Goal: Information Seeking & Learning: Learn about a topic

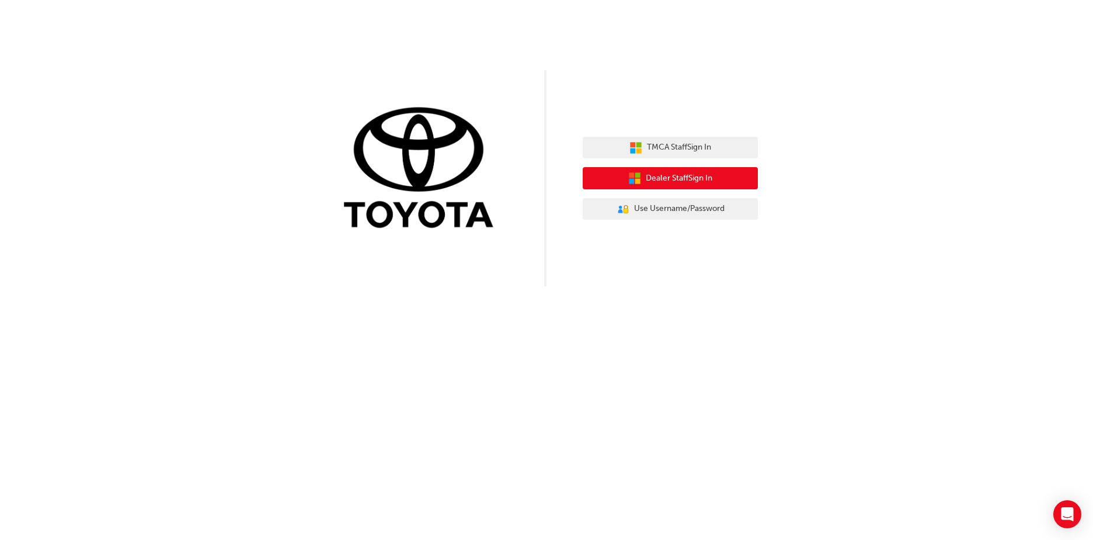
click at [684, 183] on span "Dealer Staff Sign In" at bounding box center [679, 178] width 67 height 13
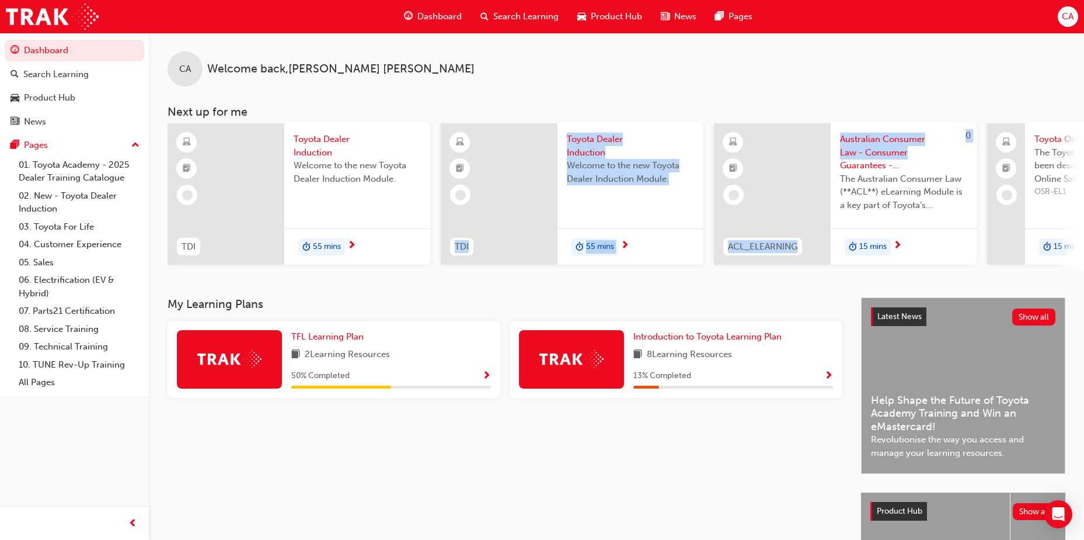
drag, startPoint x: 980, startPoint y: 158, endPoint x: 454, endPoint y: 209, distance: 528.1
click at [454, 209] on div "TDI Toyota Dealer Induction Welcome to the new Toyota Dealer Induction Module. …" at bounding box center [987, 196] width 1638 height 146
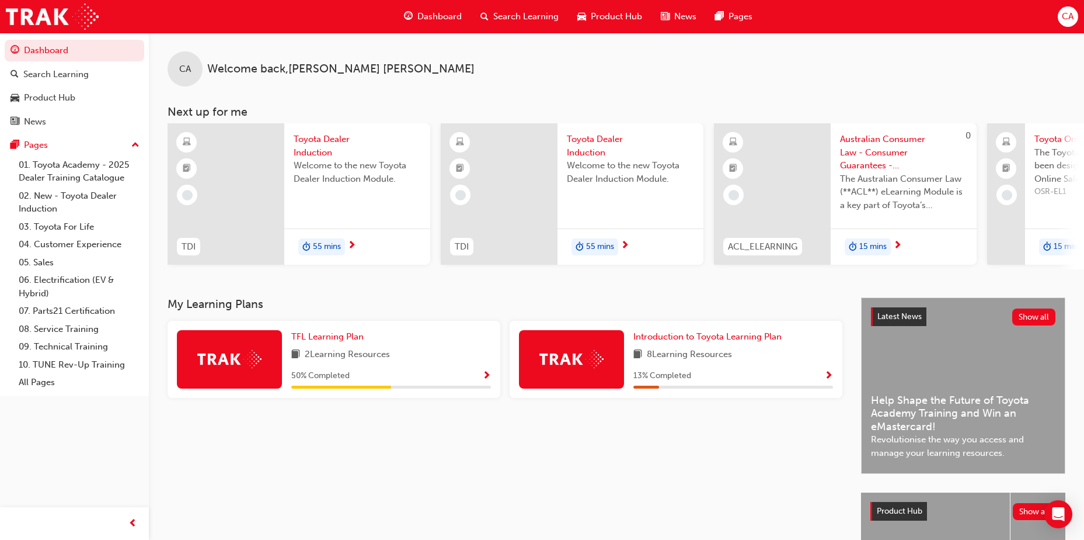
drag, startPoint x: 454, startPoint y: 209, endPoint x: 482, endPoint y: 95, distance: 117.1
click at [482, 95] on div "CA Welcome back , [PERSON_NAME] [PERSON_NAME] Next up for me TDI Toyota Dealer …" at bounding box center [616, 151] width 935 height 236
drag, startPoint x: 969, startPoint y: 274, endPoint x: 1055, endPoint y: 286, distance: 86.1
click at [1055, 286] on div "CA Welcome back , [PERSON_NAME] [PERSON_NAME] Next up for me TDI Toyota Dealer …" at bounding box center [616, 165] width 935 height 265
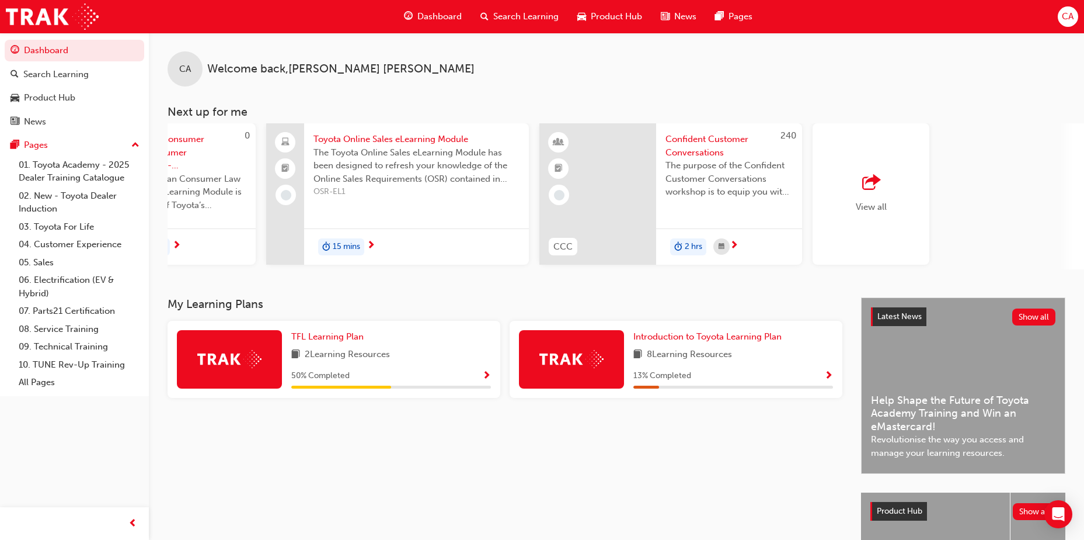
click at [357, 311] on h3 "My Learning Plans" at bounding box center [505, 303] width 675 height 13
click at [872, 201] on span "View all" at bounding box center [871, 206] width 31 height 11
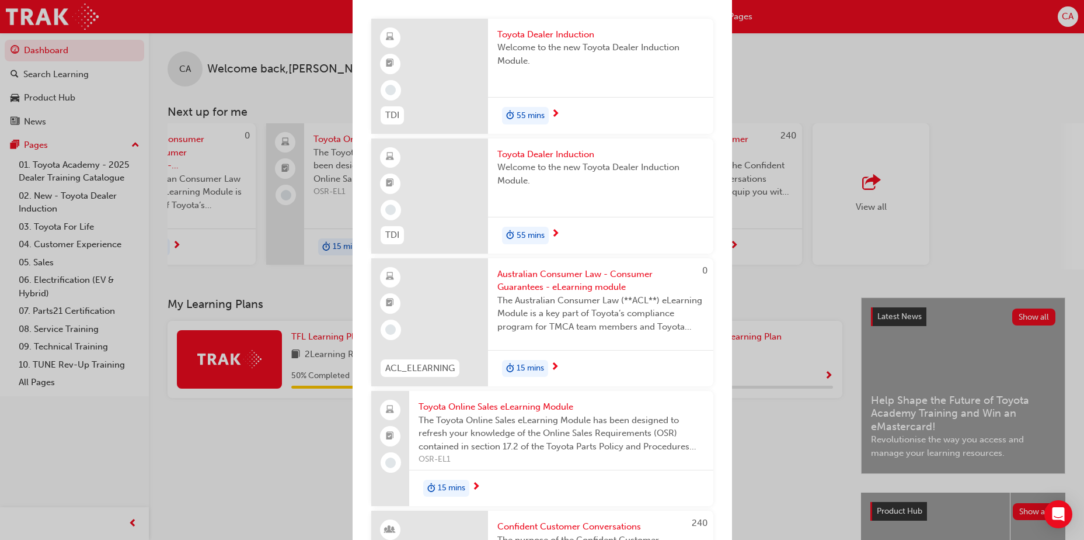
scroll to position [0, 0]
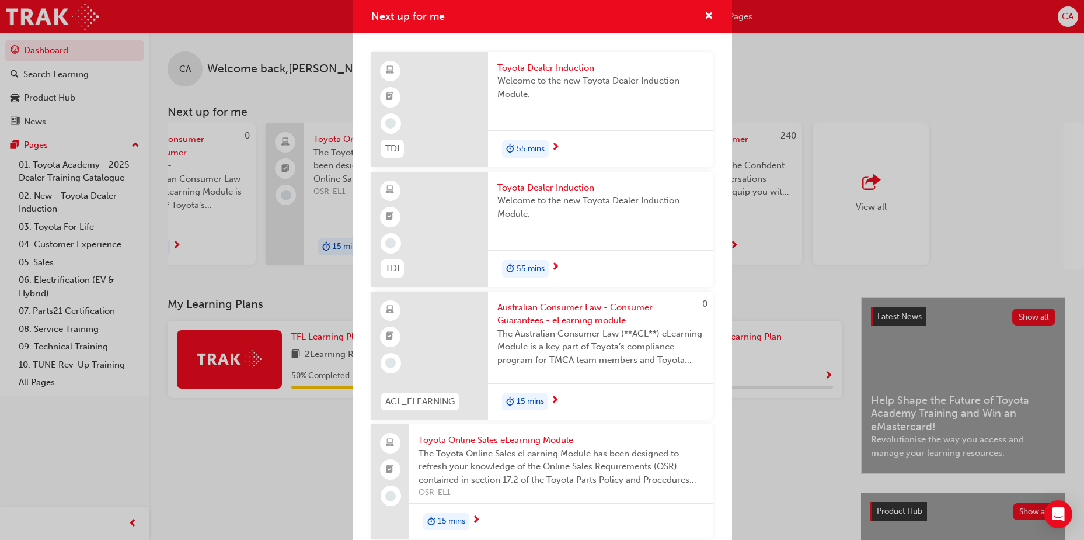
click at [1038, 165] on div "Next up for me TDI Toyota Dealer Induction Welcome to the new Toyota Dealer Ind…" at bounding box center [542, 270] width 1084 height 540
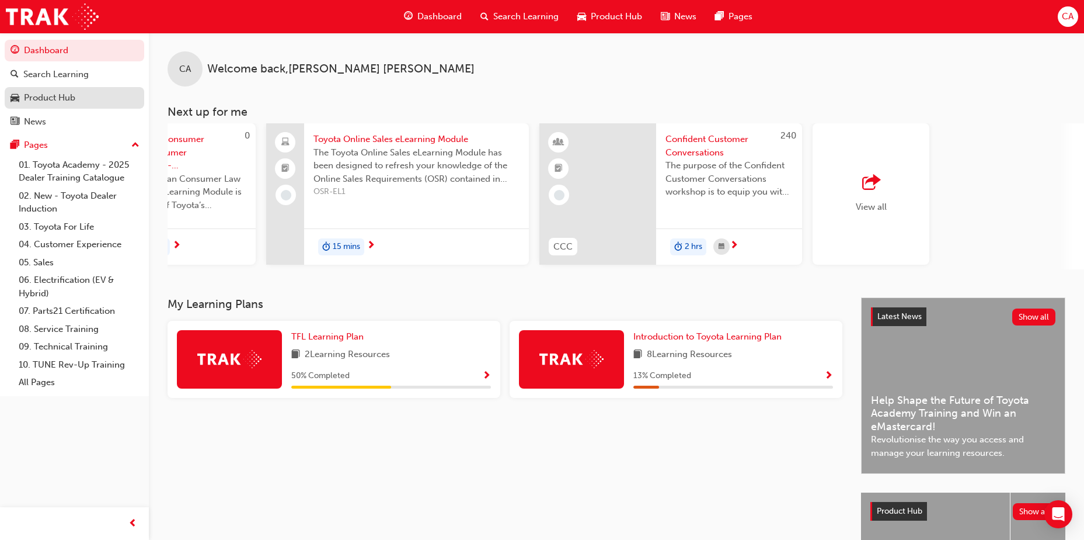
click at [66, 97] on div "Product Hub" at bounding box center [49, 97] width 51 height 13
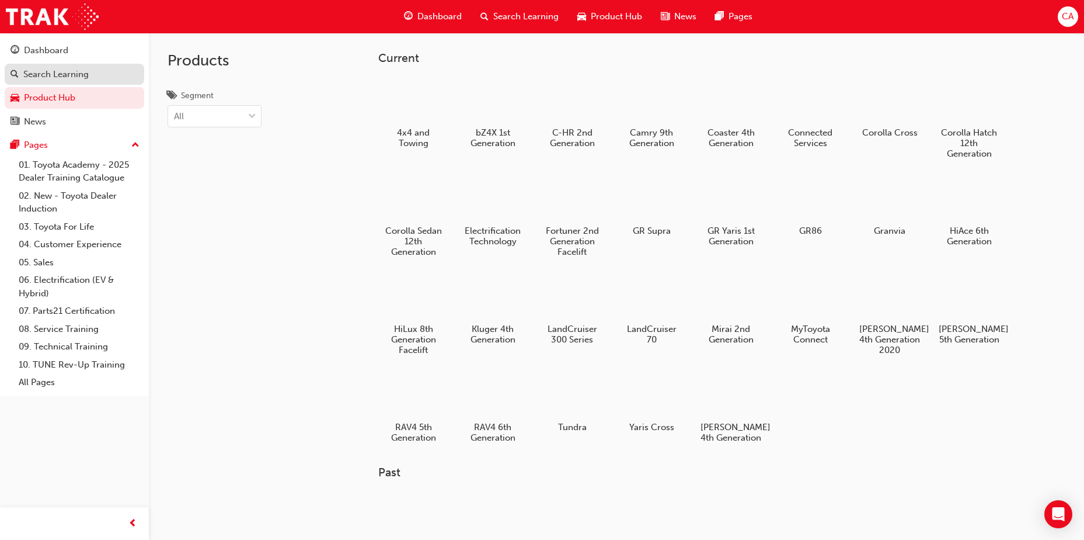
click at [55, 76] on div "Search Learning" at bounding box center [55, 74] width 65 height 13
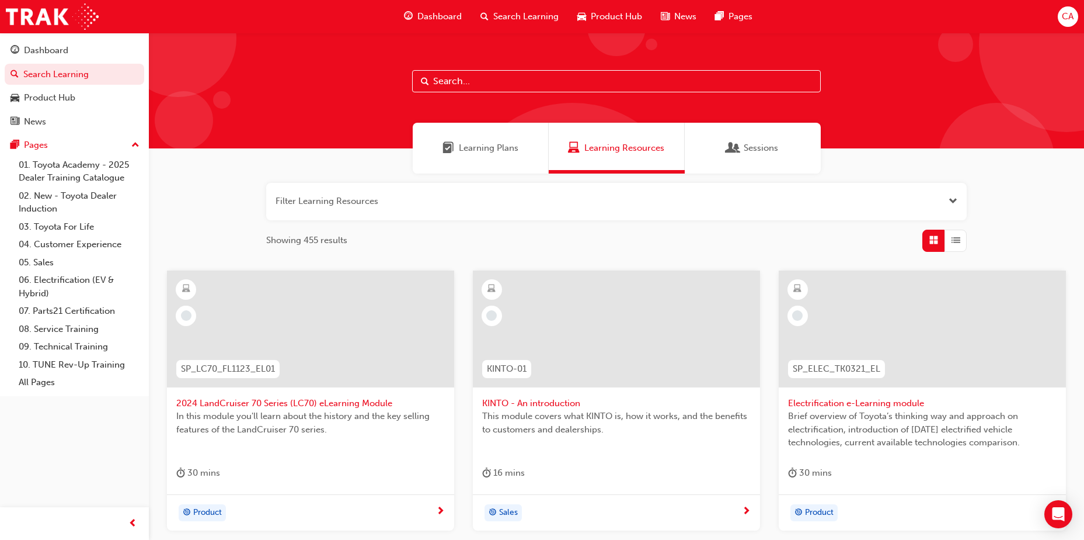
click at [729, 141] on span "Sessions" at bounding box center [734, 147] width 12 height 13
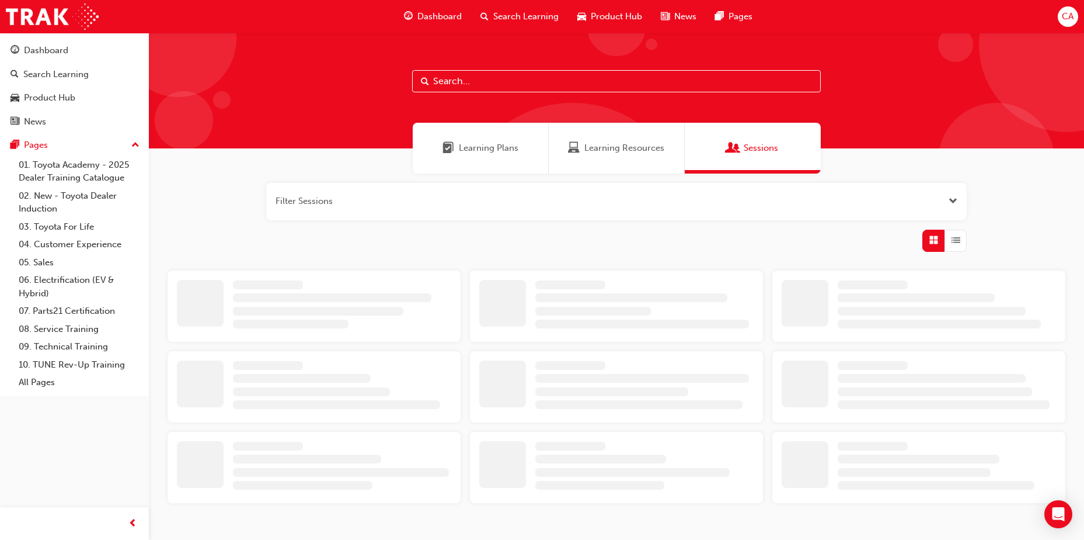
click at [620, 165] on div "Learning Resources" at bounding box center [617, 148] width 136 height 51
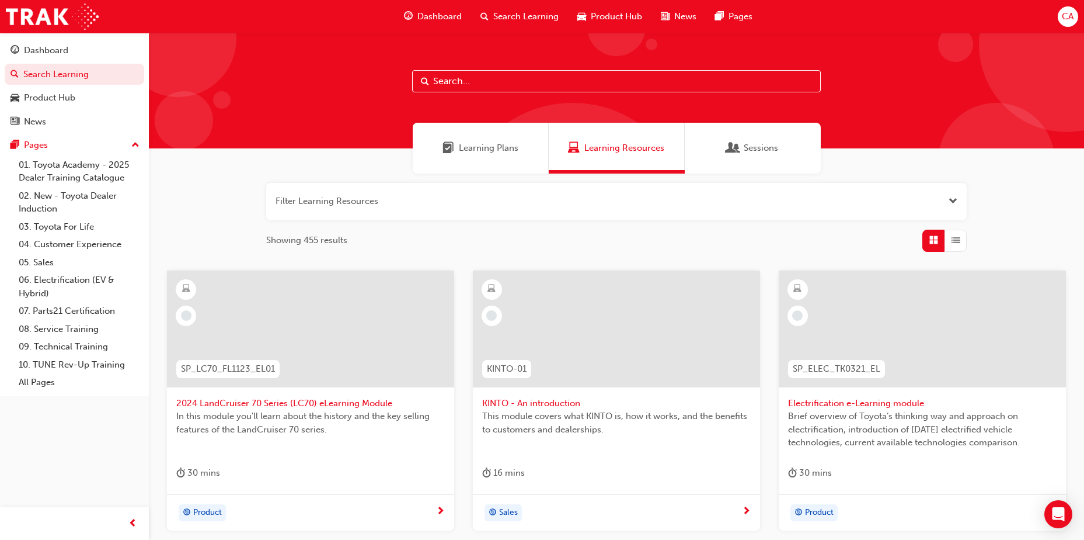
click at [444, 86] on input "text" at bounding box center [616, 81] width 409 height 22
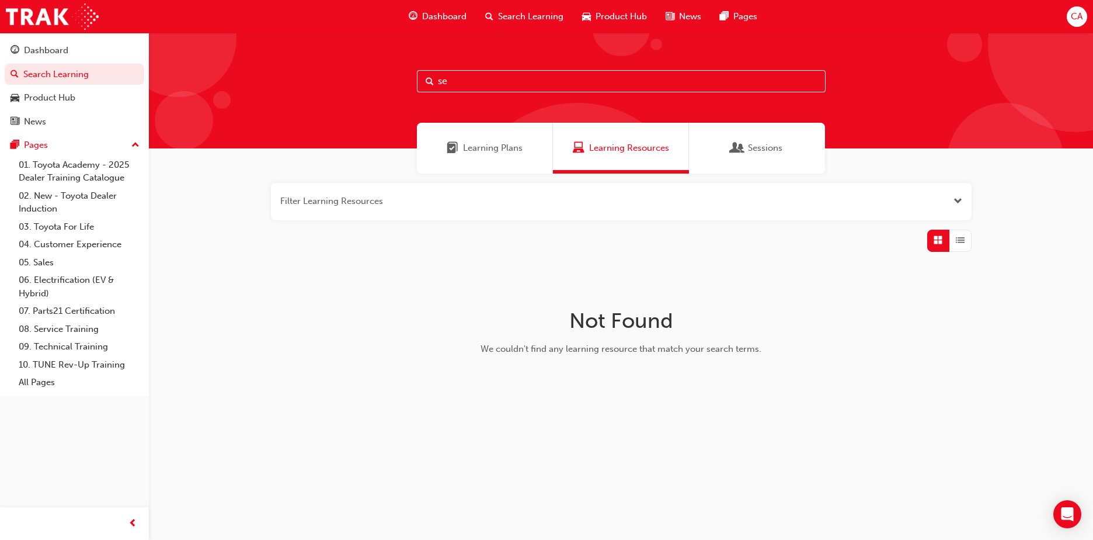
type input "s"
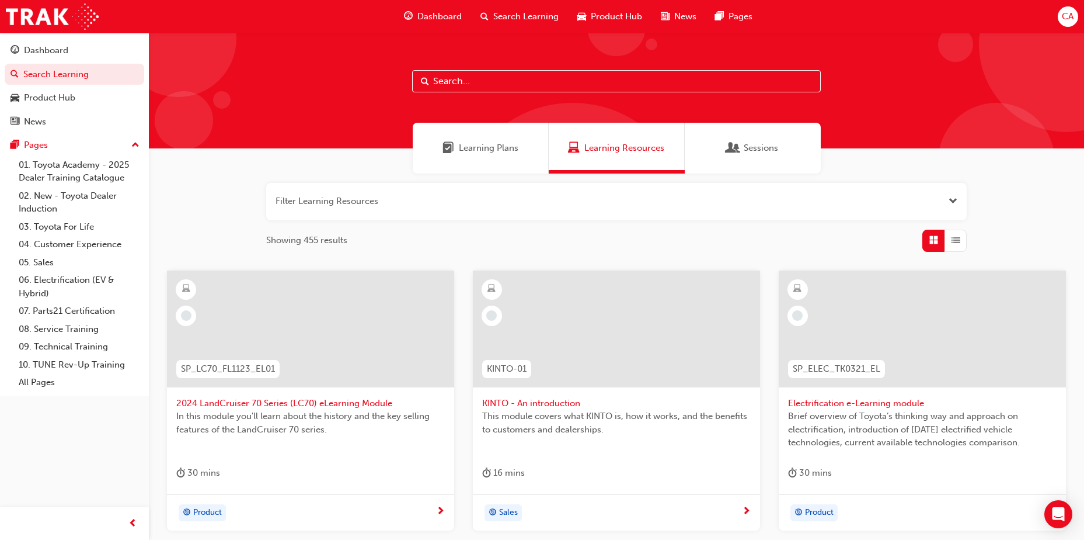
click at [474, 149] on span "Learning Plans" at bounding box center [489, 147] width 60 height 13
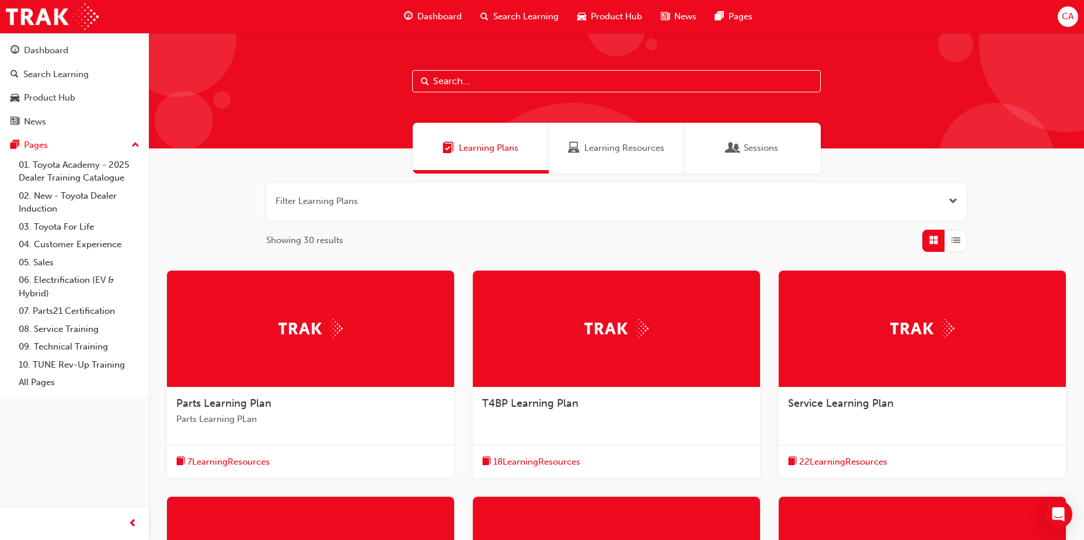
click at [641, 84] on input "text" at bounding box center [616, 81] width 409 height 22
type input "sexual"
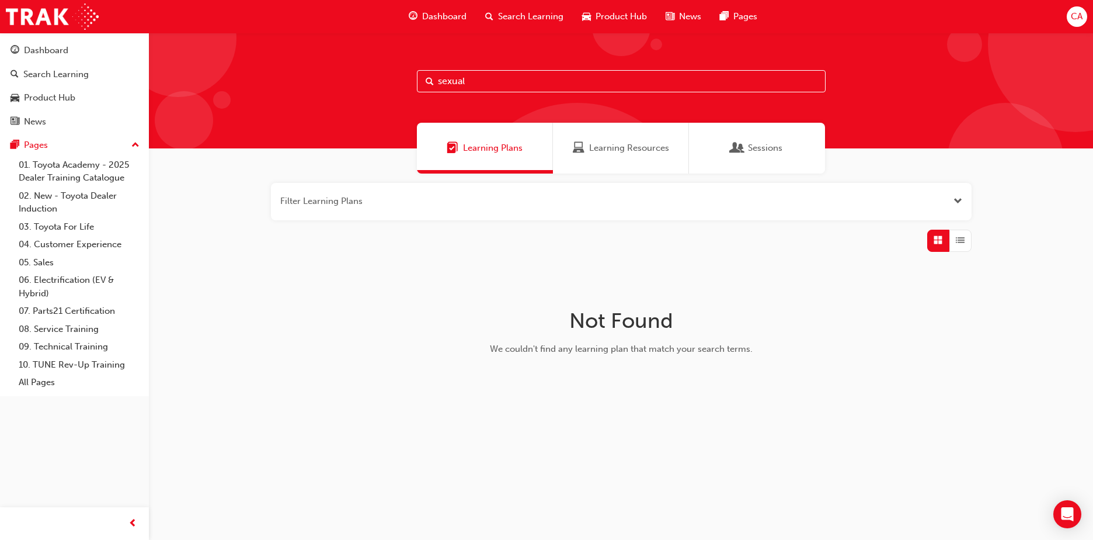
click at [789, 163] on div "Sessions" at bounding box center [757, 148] width 136 height 51
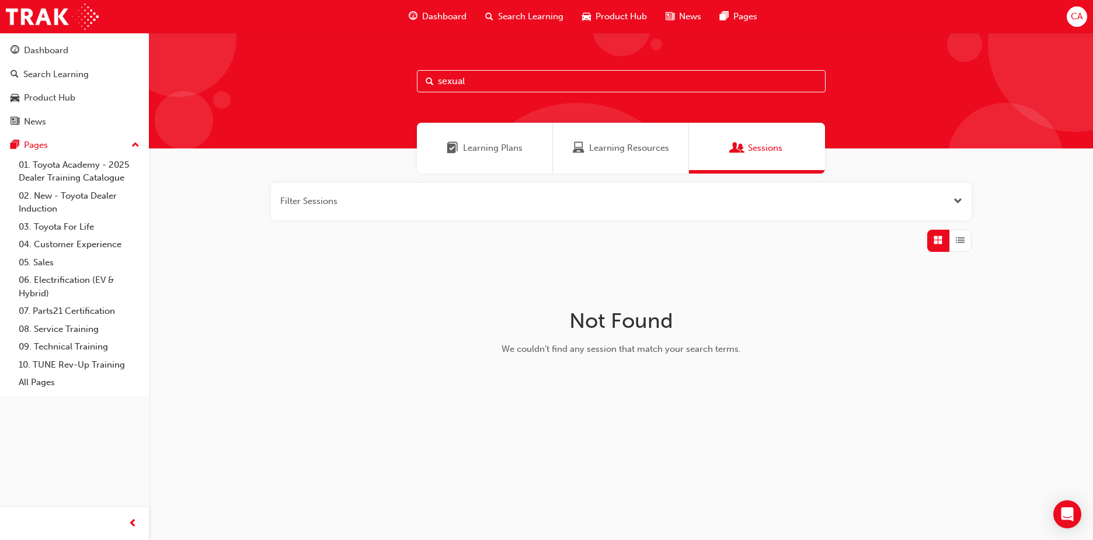
click at [499, 89] on input "sexual" at bounding box center [621, 81] width 409 height 22
click at [58, 53] on div "Dashboard" at bounding box center [46, 50] width 44 height 13
